Goal: Navigation & Orientation: Find specific page/section

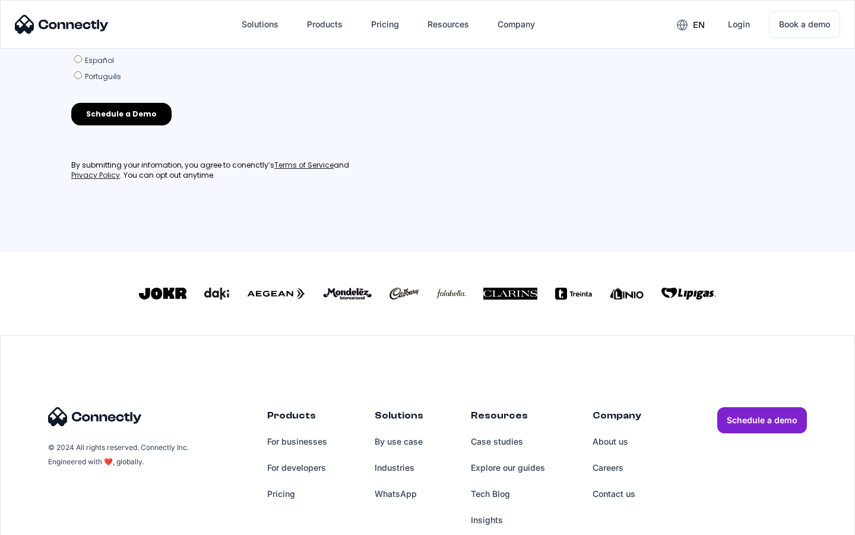
scroll to position [521, 0]
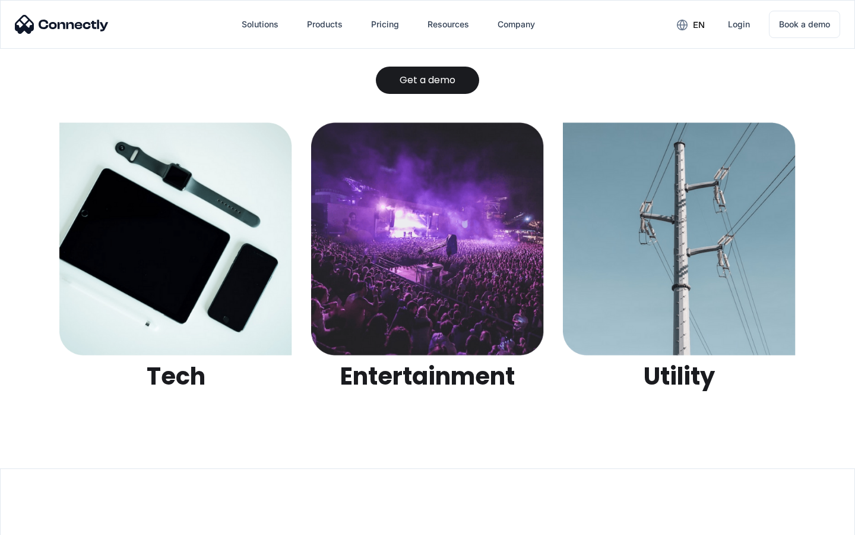
scroll to position [3747, 0]
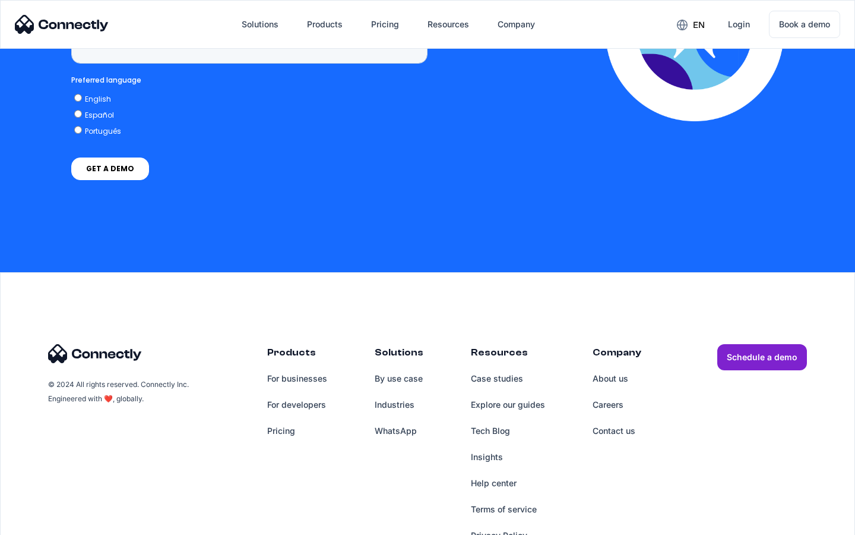
scroll to position [3464, 0]
